Goal: Transaction & Acquisition: Purchase product/service

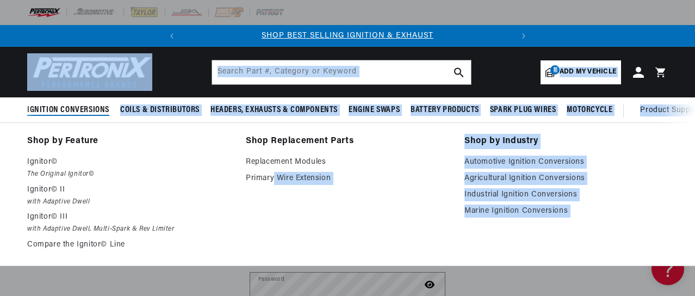
click at [274, 224] on li "Shop Replacement Parts Replacement Modules Primary Wire Extension" at bounding box center [347, 194] width 203 height 121
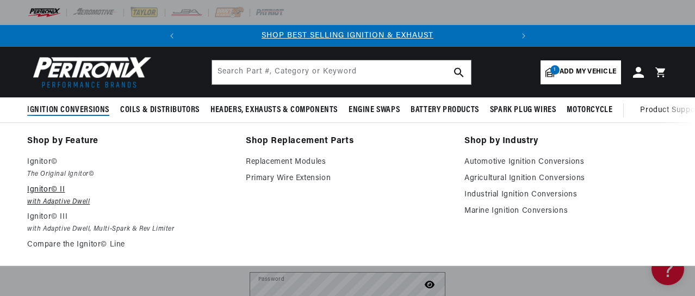
scroll to position [0, 330]
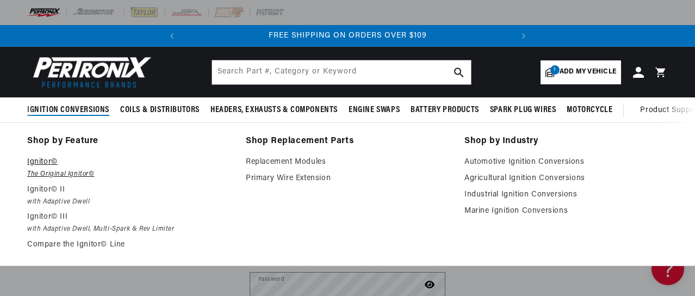
click at [60, 174] on em "The Original Ignitor©" at bounding box center [128, 173] width 203 height 11
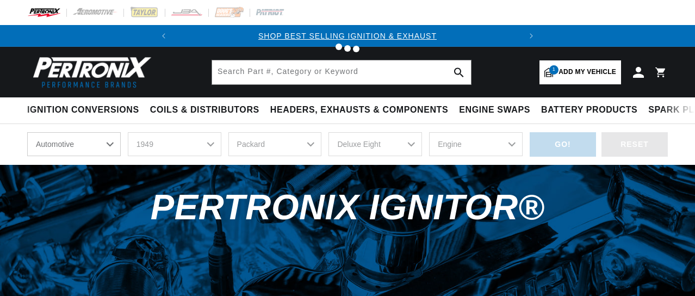
select select "1949"
select select "Packard"
select select "Deluxe-Eight"
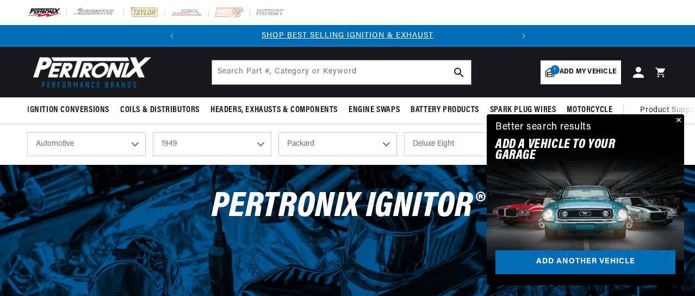
click at [570, 72] on span "Add my vehicle" at bounding box center [587, 72] width 57 height 10
click at [372, 192] on span "PerTronix Ignitor®" at bounding box center [347, 206] width 272 height 35
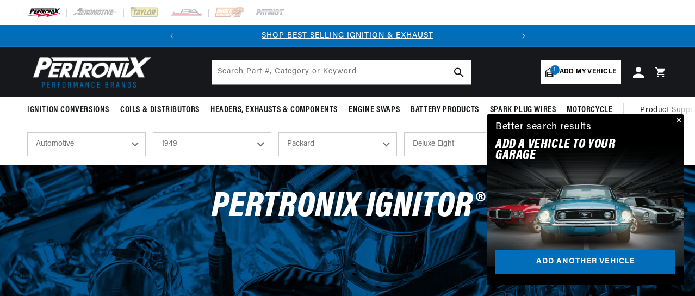
scroll to position [0, 330]
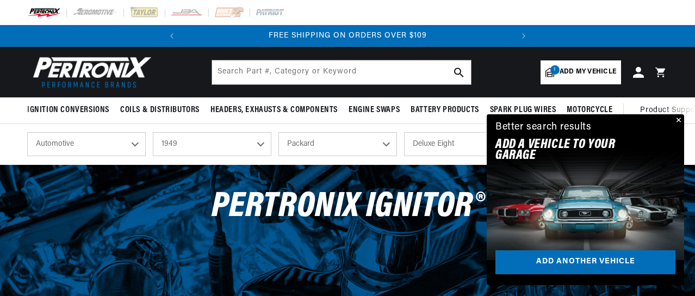
click at [681, 118] on button "Close" at bounding box center [677, 120] width 13 height 13
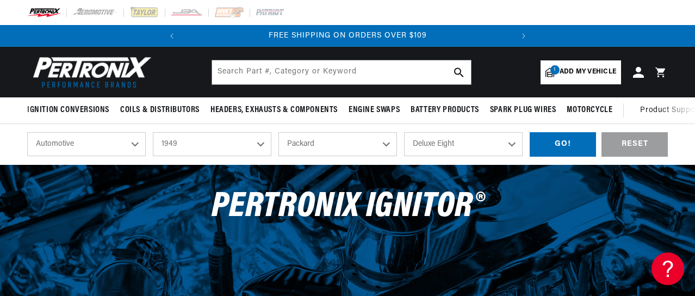
scroll to position [0, 0]
click at [578, 70] on span "Add my vehicle" at bounding box center [587, 72] width 57 height 10
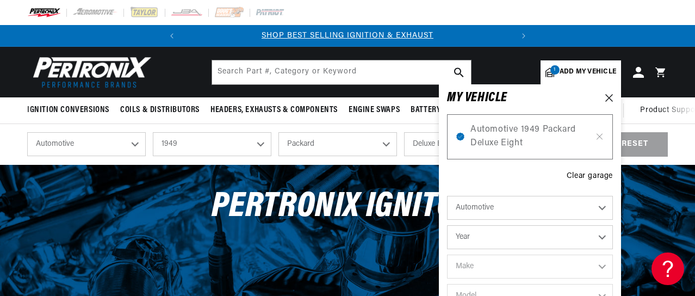
click at [600, 205] on select "Automotive Agricultural Industrial Marine Motorcycle" at bounding box center [530, 208] width 166 height 24
click at [447, 196] on select "Automotive Agricultural Industrial Marine Motorcycle" at bounding box center [530, 208] width 166 height 24
click at [604, 240] on select "Year 2026 2025 2024 2023 2022 2021 2020 2019 2018 2017 2016 2015 2014 2013 2012…" at bounding box center [530, 237] width 166 height 24
select select "1949"
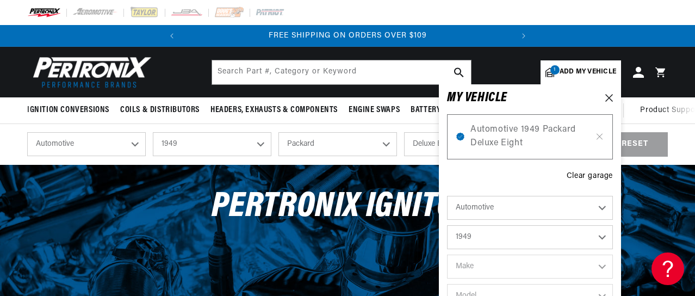
click at [447, 225] on select "Year 2026 2025 2024 2023 2022 2021 2020 2019 2018 2017 2016 2015 2014 2013 2012…" at bounding box center [530, 237] width 166 height 24
select select "1949"
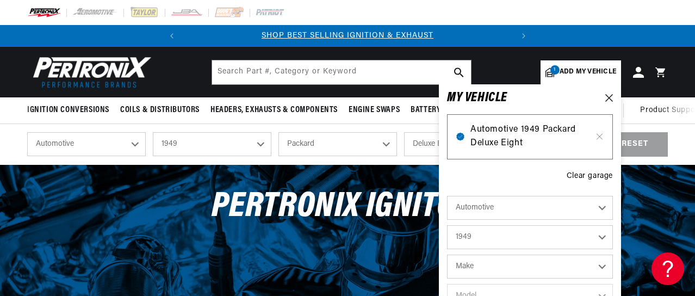
click at [569, 143] on span "Automotive 1949 Packard Deluxe Eight" at bounding box center [529, 137] width 119 height 28
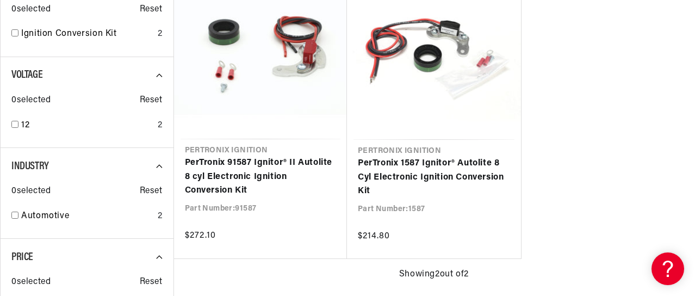
scroll to position [0, 330]
click at [597, 230] on ul "Pertronix Ignition PerTronix 91587 Ignitor® II Autolite 8 cyl Electronic Igniti…" at bounding box center [433, 112] width 521 height 293
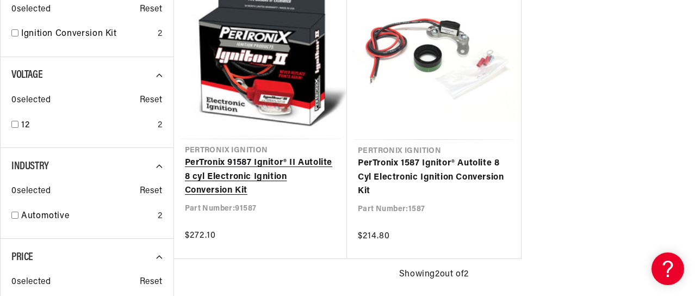
click at [322, 156] on link "PerTronix 91587 Ignitor® II Autolite 8 cyl Electronic Ignition Conversion Kit" at bounding box center [261, 177] width 152 height 42
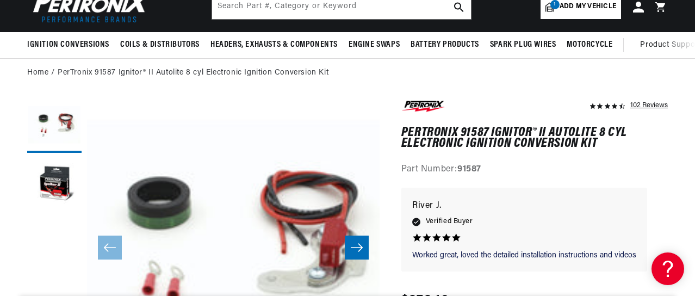
scroll to position [43, 0]
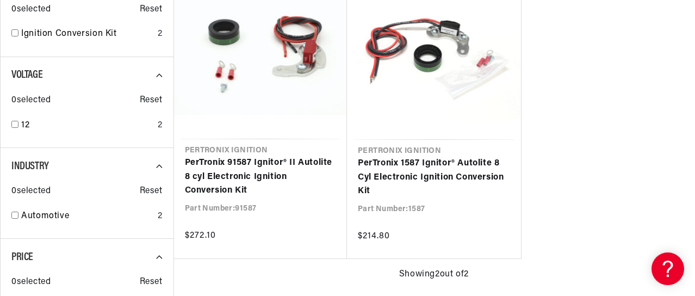
click at [88, 65] on div "Voltage 0 selected Reset 12 2" at bounding box center [86, 102] width 173 height 91
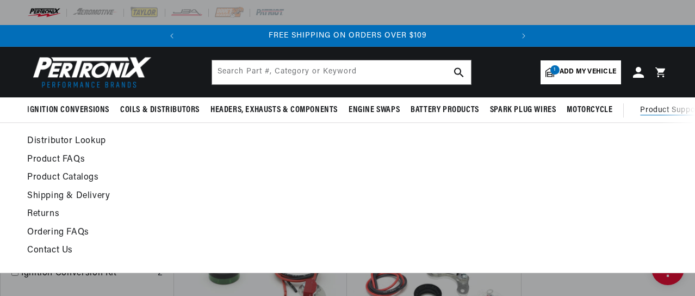
click at [664, 113] on span "Product Support" at bounding box center [670, 110] width 60 height 12
click at [40, 251] on link "Contact Us" at bounding box center [259, 250] width 465 height 15
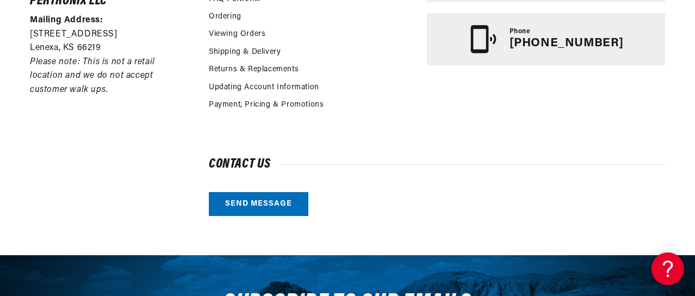
click at [273, 179] on div "Contact us Send message" at bounding box center [437, 187] width 456 height 57
click at [252, 181] on div "Contact us Send message" at bounding box center [437, 187] width 456 height 57
click at [236, 177] on div "Contact us Send message" at bounding box center [437, 187] width 456 height 57
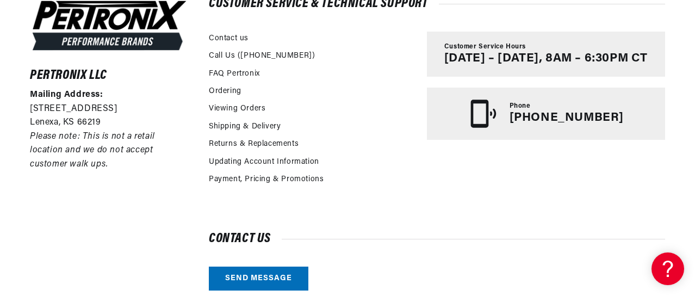
scroll to position [0, 0]
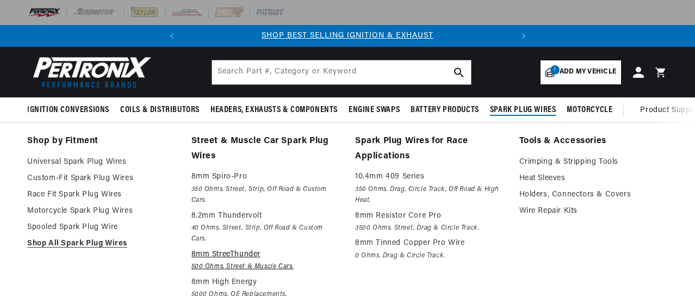
click at [332, 270] on em "500 Ohms. Street & Muscle Cars." at bounding box center [265, 266] width 149 height 11
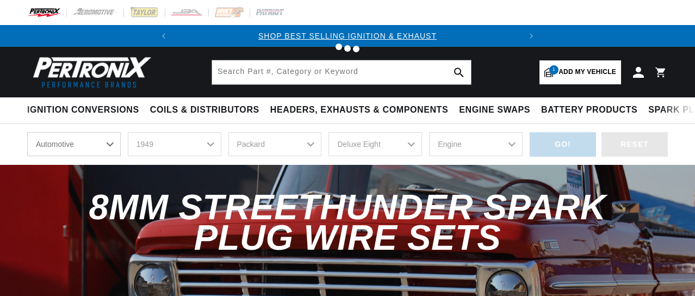
select select "1949"
select select "Packard"
select select "Deluxe-Eight"
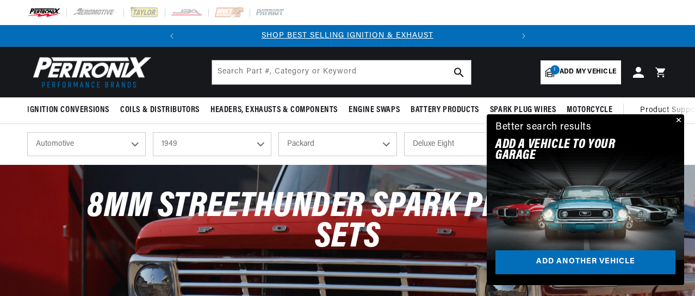
click at [554, 146] on h2 "Add A VEHICLE to your garage" at bounding box center [571, 150] width 153 height 22
click at [678, 117] on button "Close" at bounding box center [677, 120] width 13 height 13
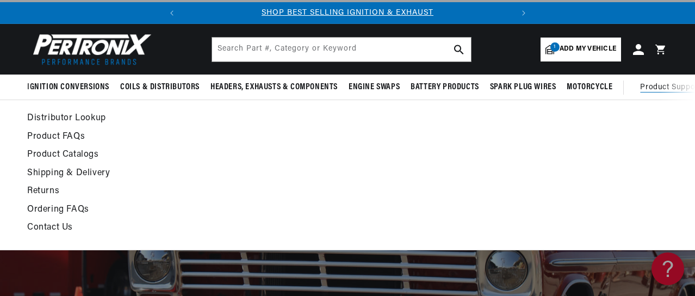
scroll to position [0, 0]
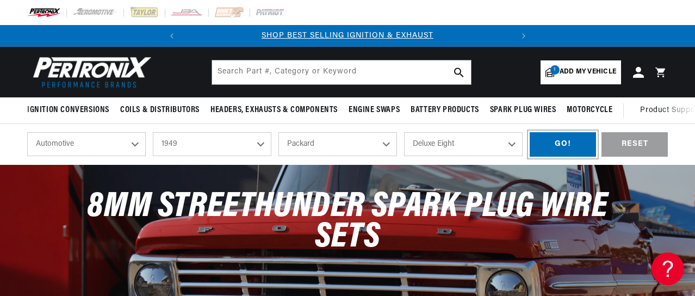
click at [554, 144] on div "GO!" at bounding box center [562, 144] width 66 height 24
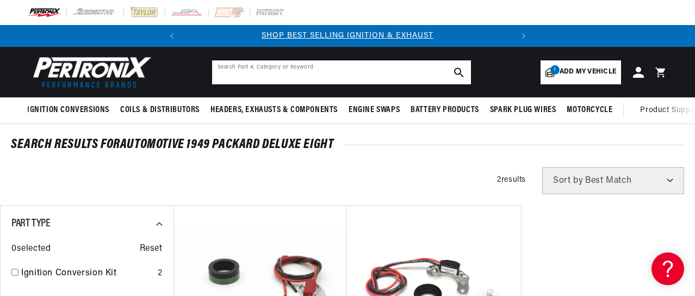
click at [254, 69] on input "text" at bounding box center [341, 72] width 259 height 24
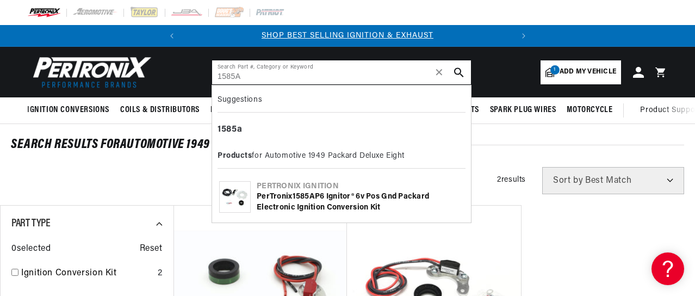
type input "1585A"
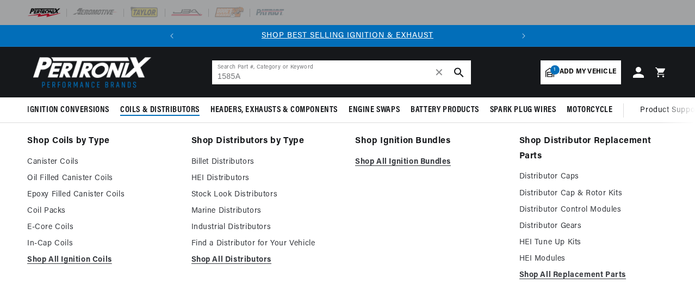
scroll to position [0, 330]
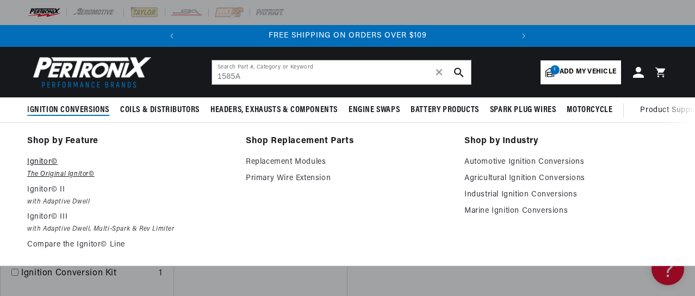
click at [39, 164] on p "Ignitor©" at bounding box center [128, 161] width 203 height 13
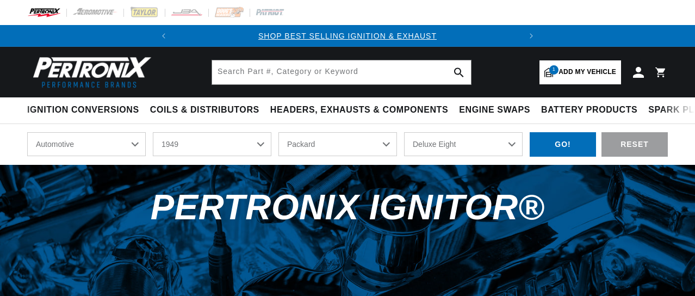
select select "1949"
select select "Packard"
select select "Deluxe-Eight"
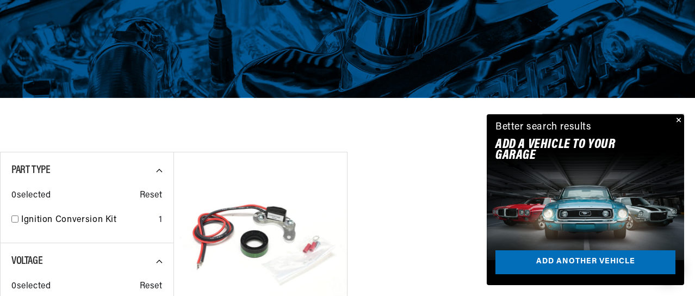
click at [676, 118] on button "Close" at bounding box center [677, 120] width 13 height 13
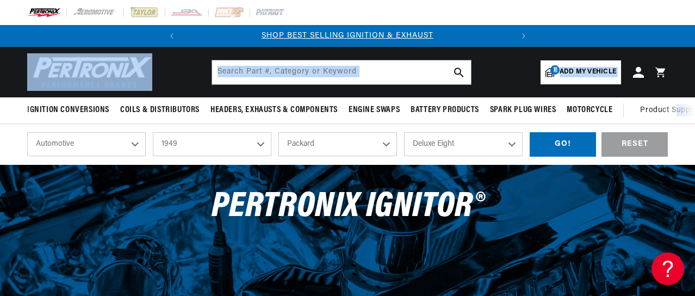
scroll to position [0, 40]
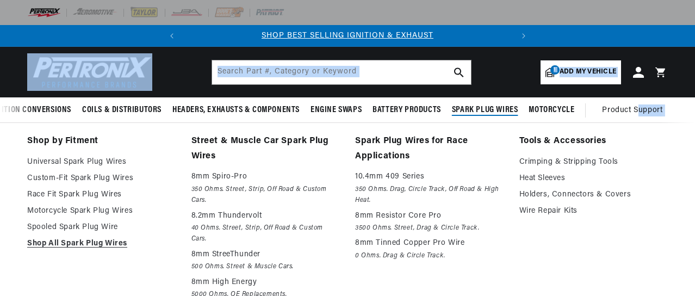
drag, startPoint x: 676, startPoint y: 118, endPoint x: 410, endPoint y: 138, distance: 266.5
click at [410, 123] on nav "Ignition Conversions Shop by Feature Ignitor© The Original Ignitor© Ignitor© II…" at bounding box center [347, 110] width 695 height 26
